Goal: Obtain resource: Download file/media

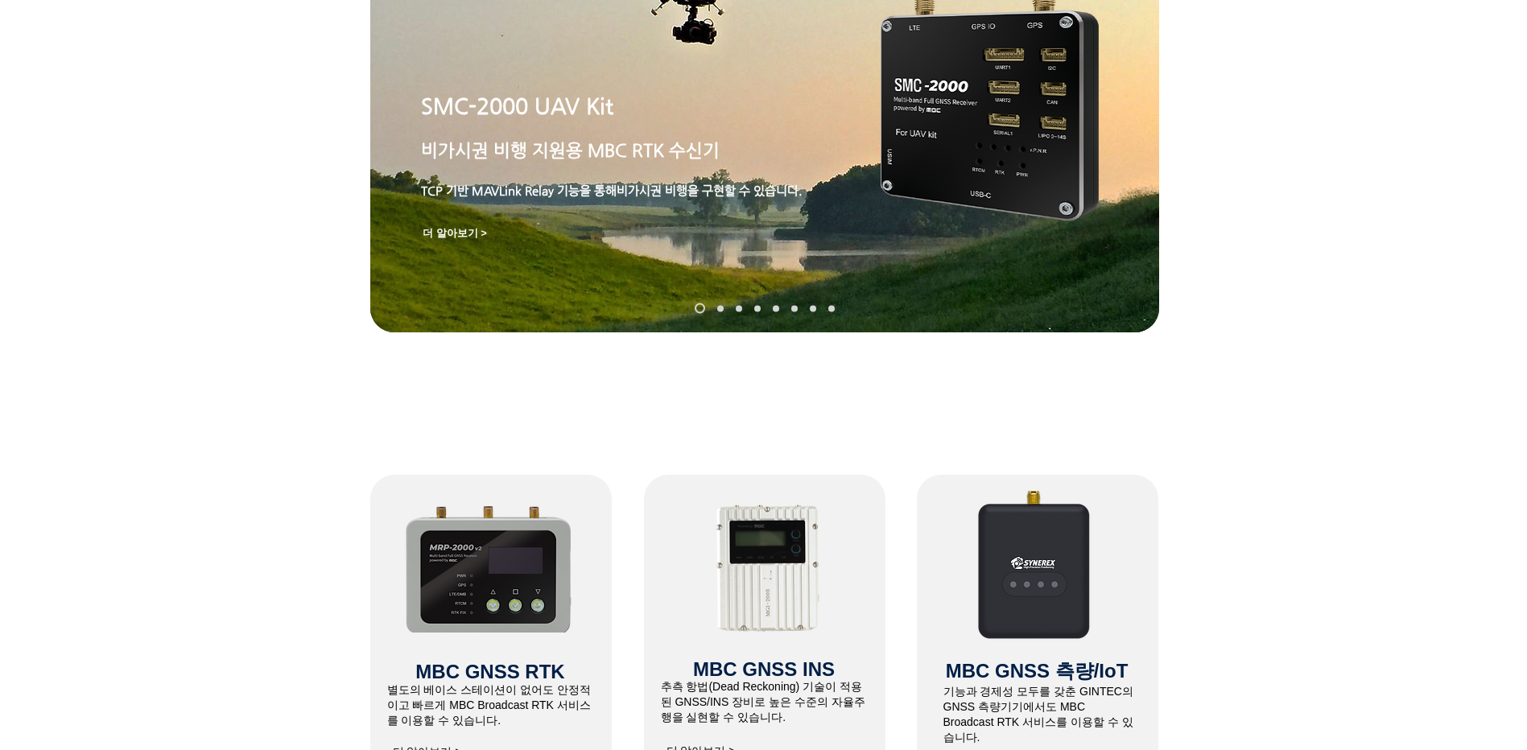
scroll to position [563, 0]
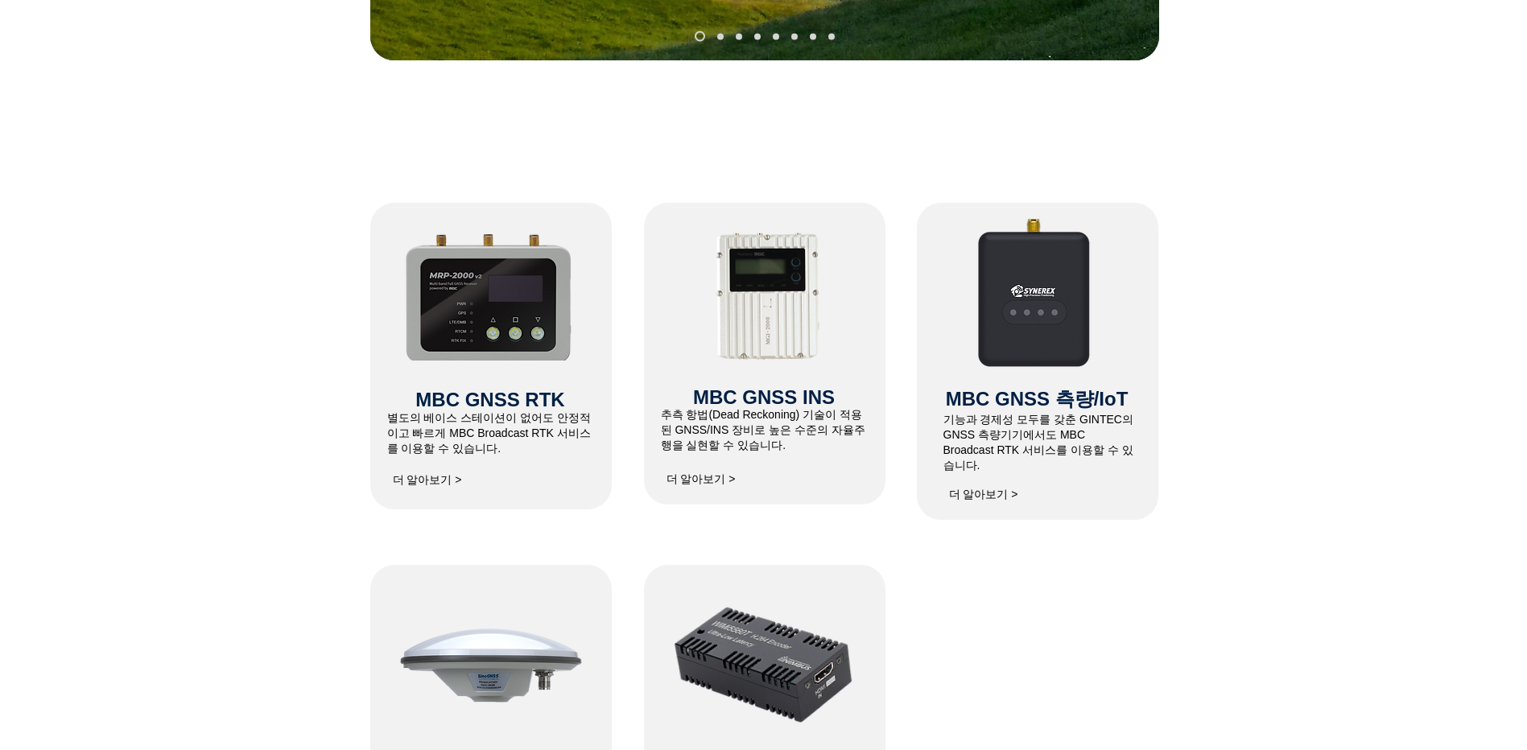
click at [419, 483] on span "더 알아보기 >" at bounding box center [427, 480] width 69 height 14
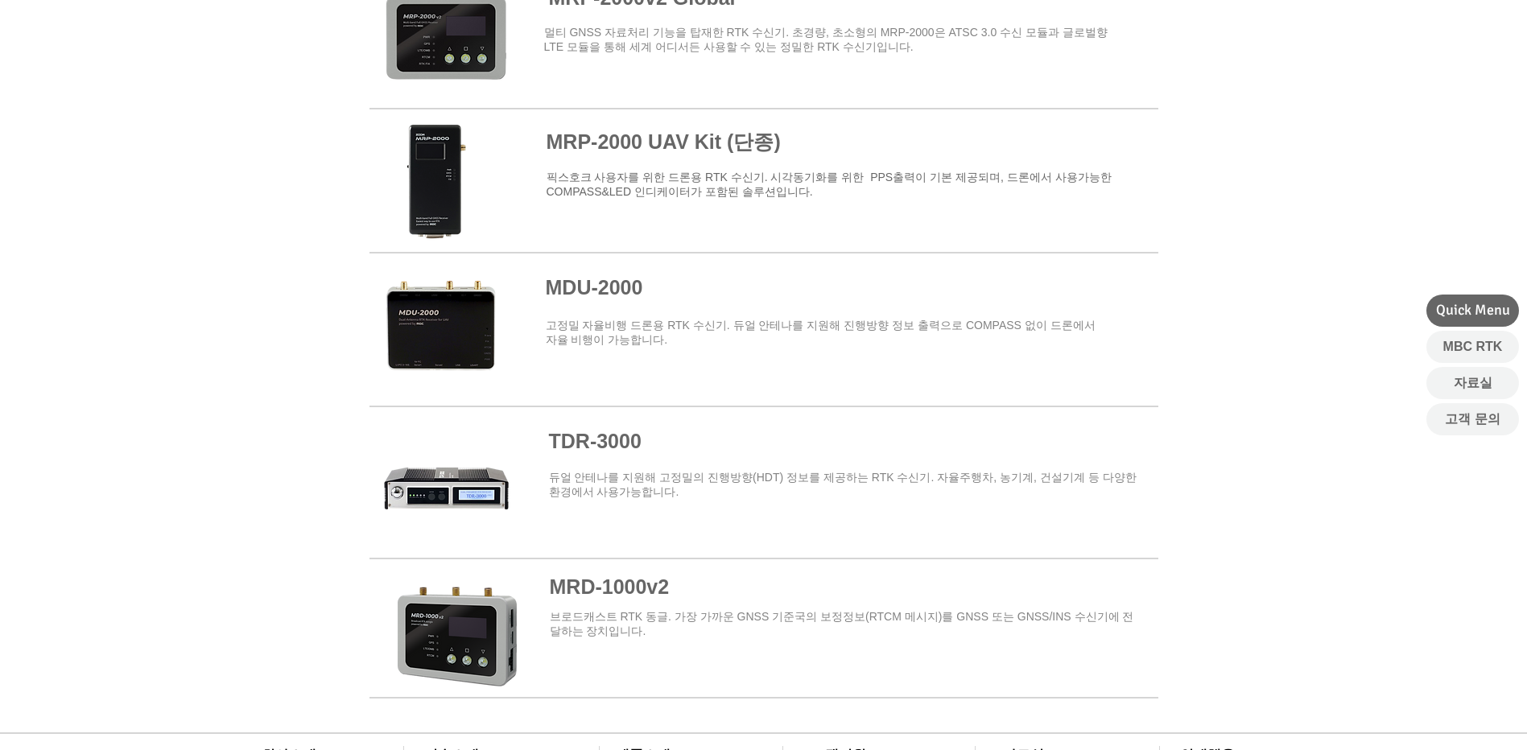
scroll to position [1690, 0]
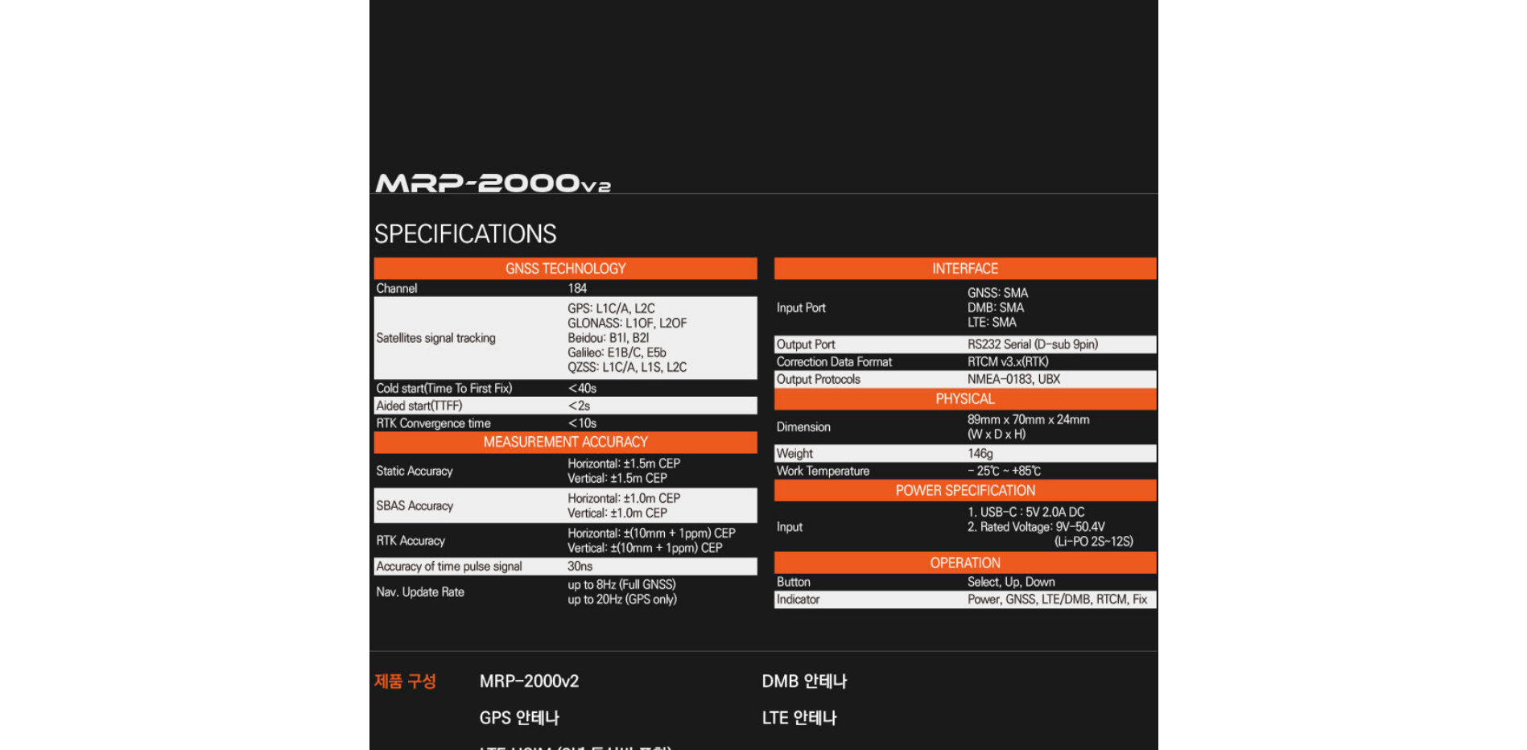
scroll to position [4990, 0]
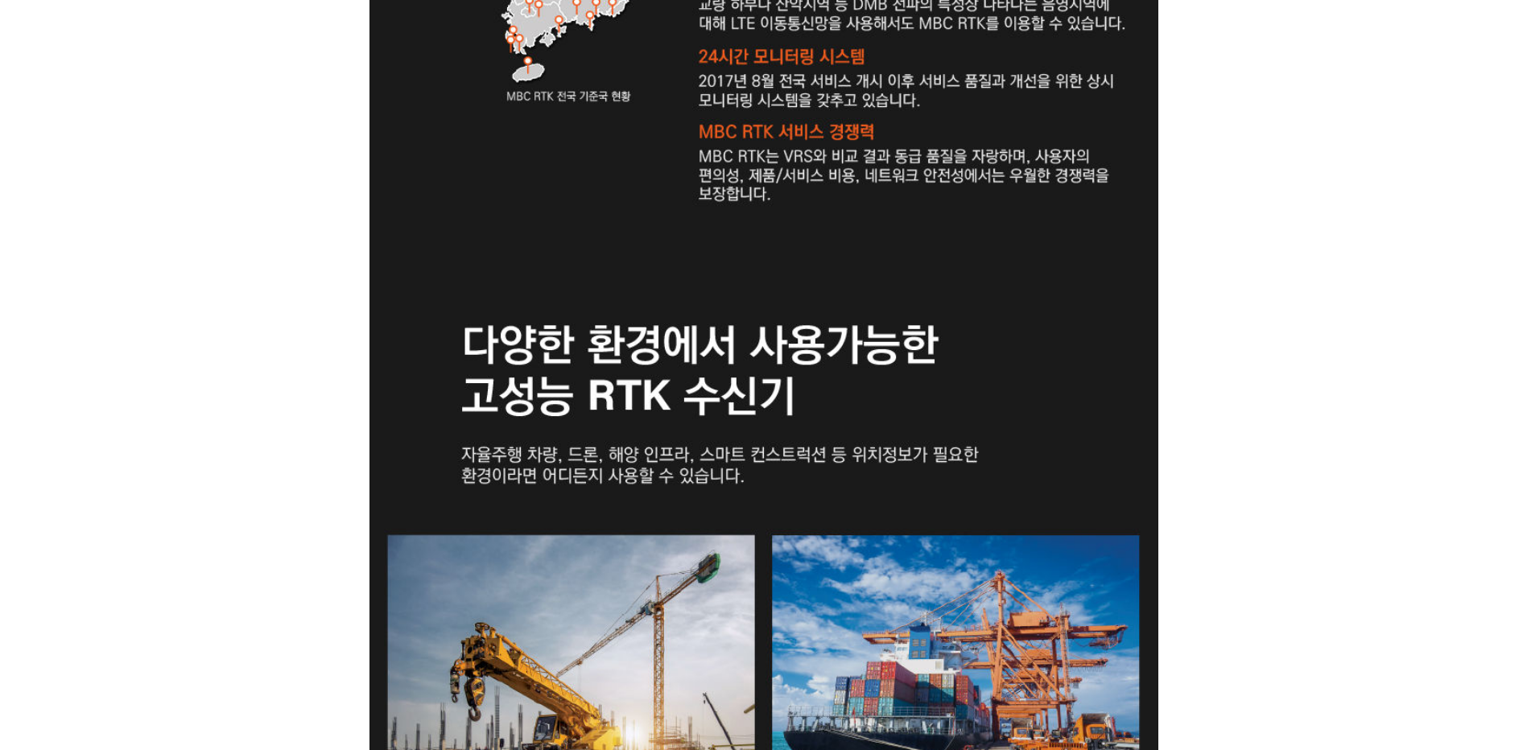
drag, startPoint x: 1363, startPoint y: 445, endPoint x: 1345, endPoint y: 211, distance: 234.9
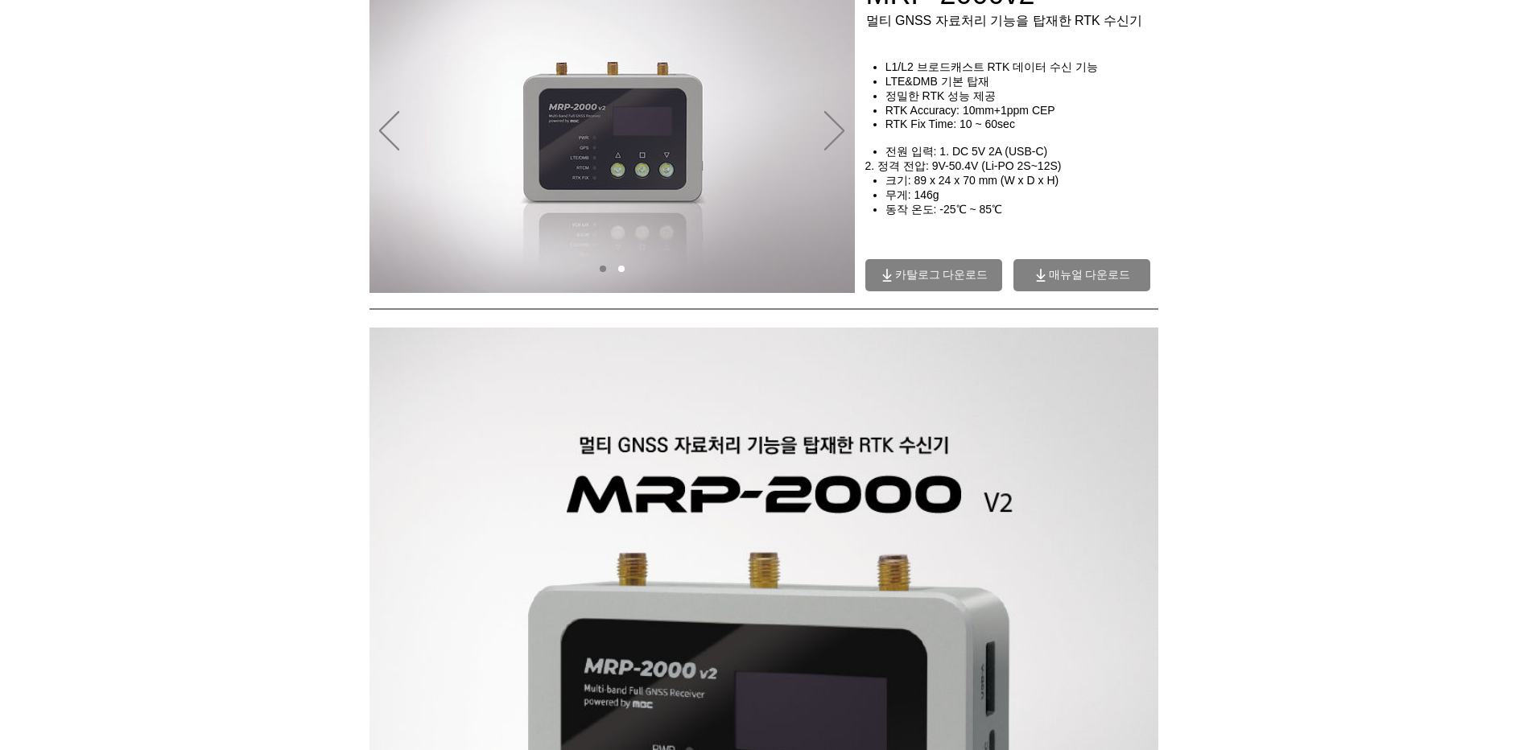
scroll to position [0, 0]
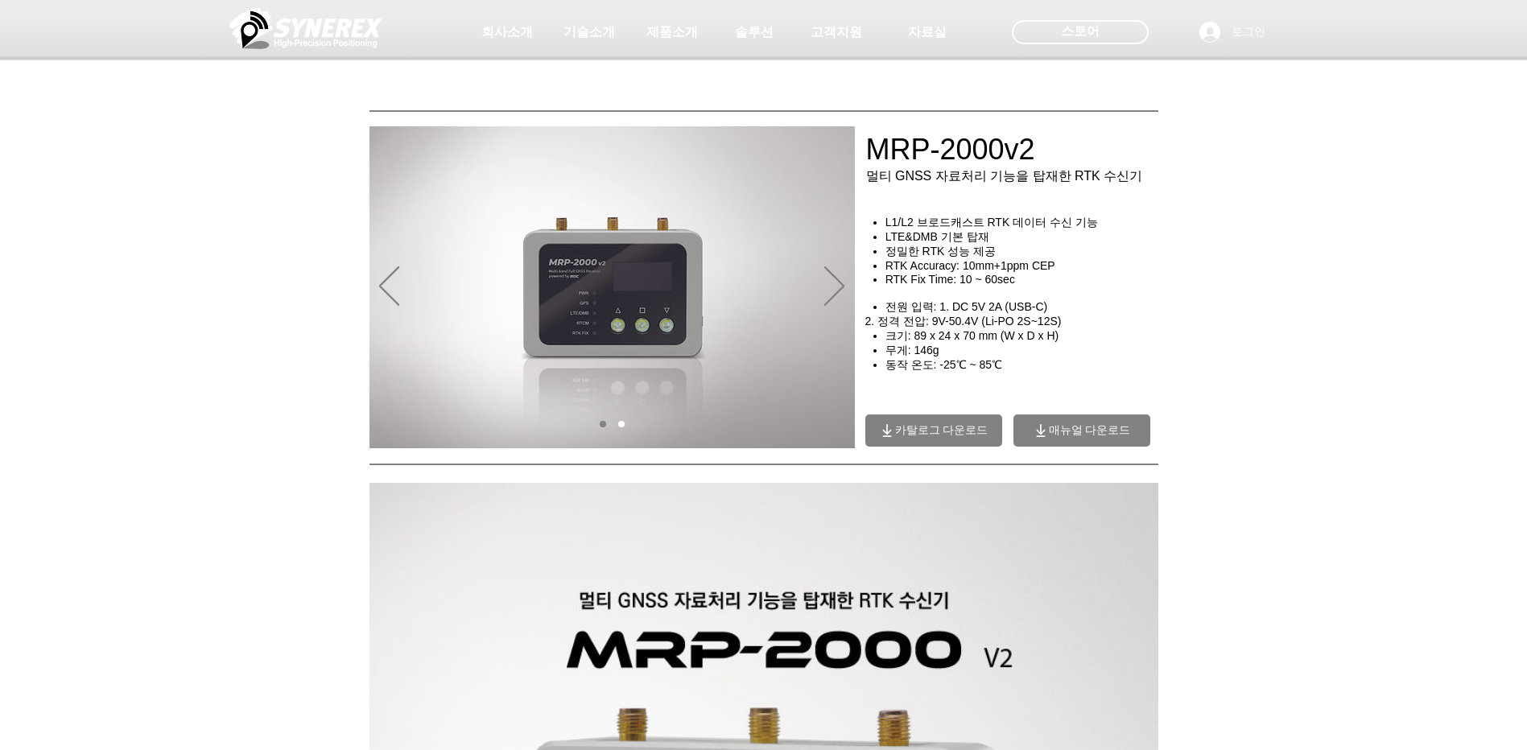
drag, startPoint x: 1301, startPoint y: 295, endPoint x: 1270, endPoint y: 133, distance: 165.4
click at [825, 285] on icon "다음" at bounding box center [834, 285] width 20 height 39
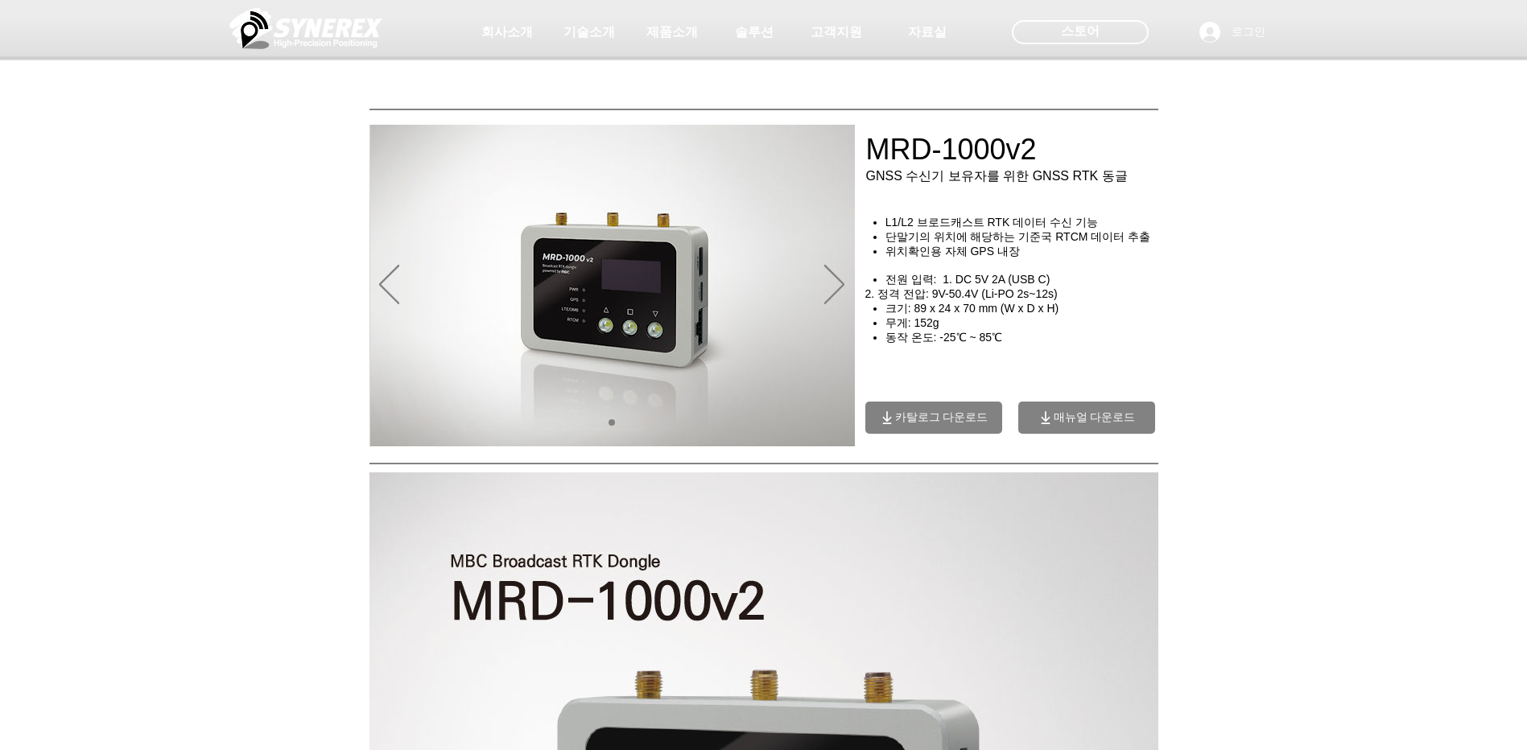
drag, startPoint x: 1366, startPoint y: 406, endPoint x: 1261, endPoint y: 65, distance: 356.9
click at [1091, 425] on span "매뉴얼 다운로드" at bounding box center [1095, 417] width 82 height 14
